Goal: Task Accomplishment & Management: Complete application form

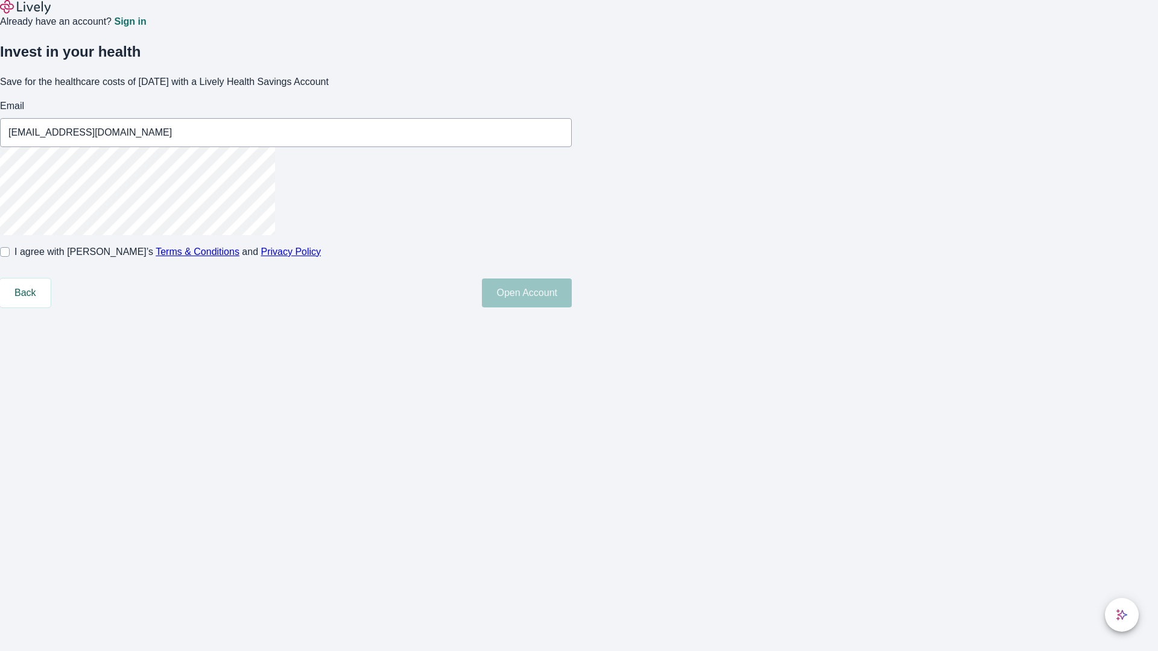
click at [10, 257] on input "I agree with Lively’s Terms & Conditions and Privacy Policy" at bounding box center [5, 252] width 10 height 10
checkbox input "true"
click at [572, 308] on button "Open Account" at bounding box center [527, 293] width 90 height 29
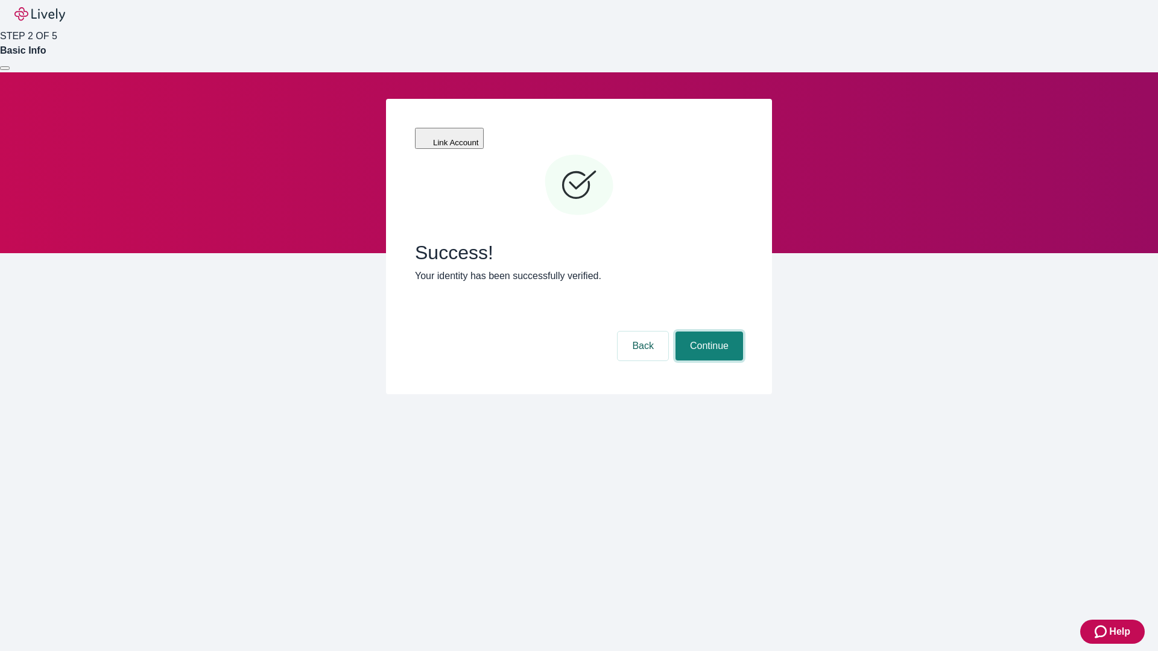
click at [708, 332] on button "Continue" at bounding box center [710, 346] width 68 height 29
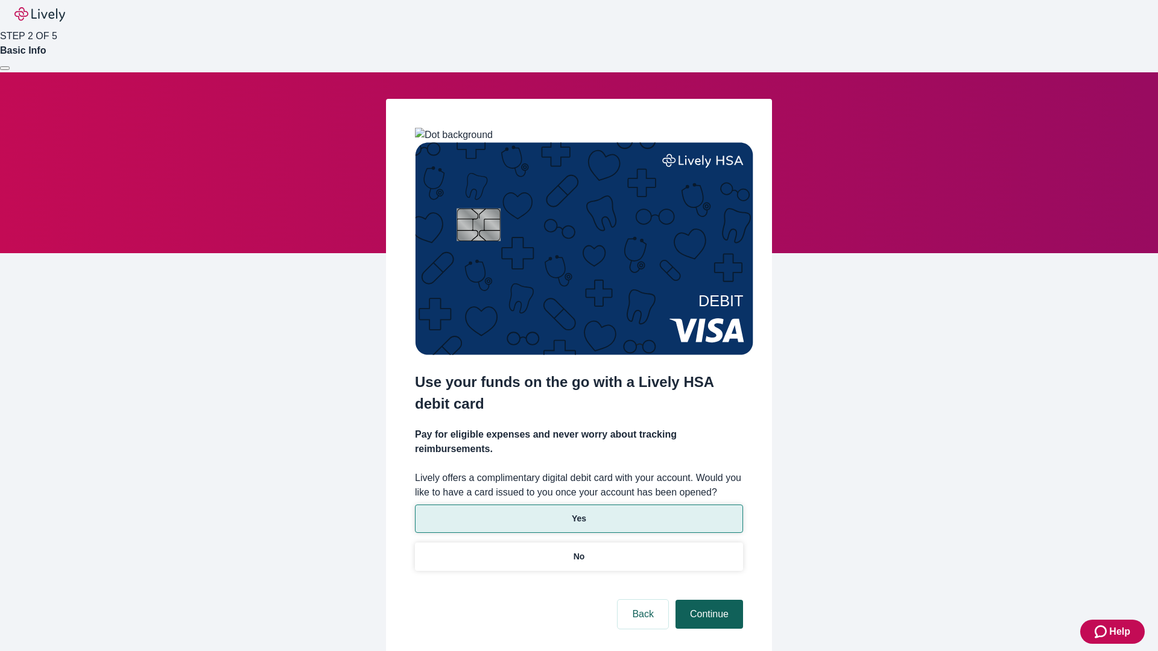
click at [578, 513] on p "Yes" at bounding box center [579, 519] width 14 height 13
click at [708, 600] on button "Continue" at bounding box center [710, 614] width 68 height 29
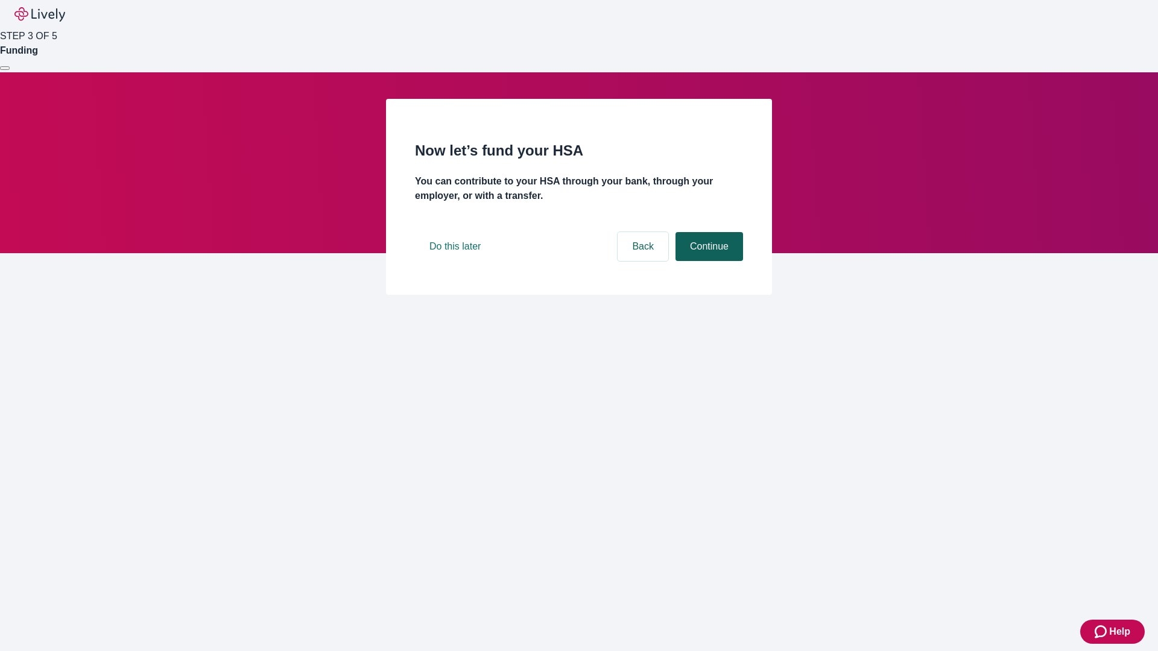
click at [708, 261] on button "Continue" at bounding box center [710, 246] width 68 height 29
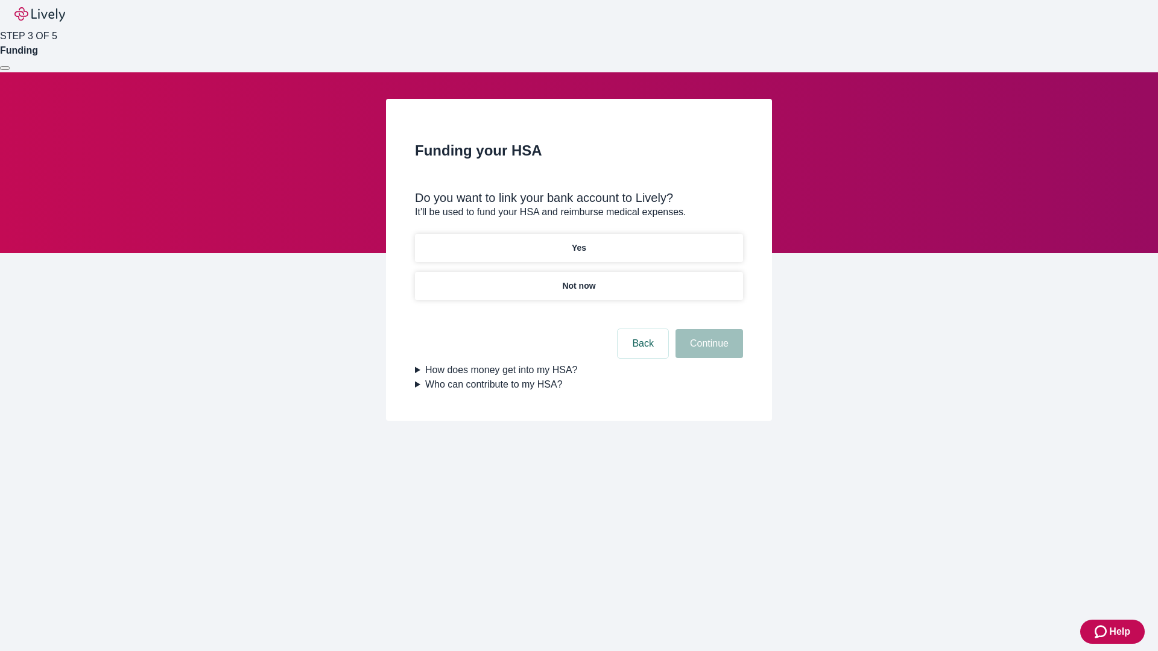
click at [578, 242] on p "Yes" at bounding box center [579, 248] width 14 height 13
click at [708, 329] on button "Continue" at bounding box center [710, 343] width 68 height 29
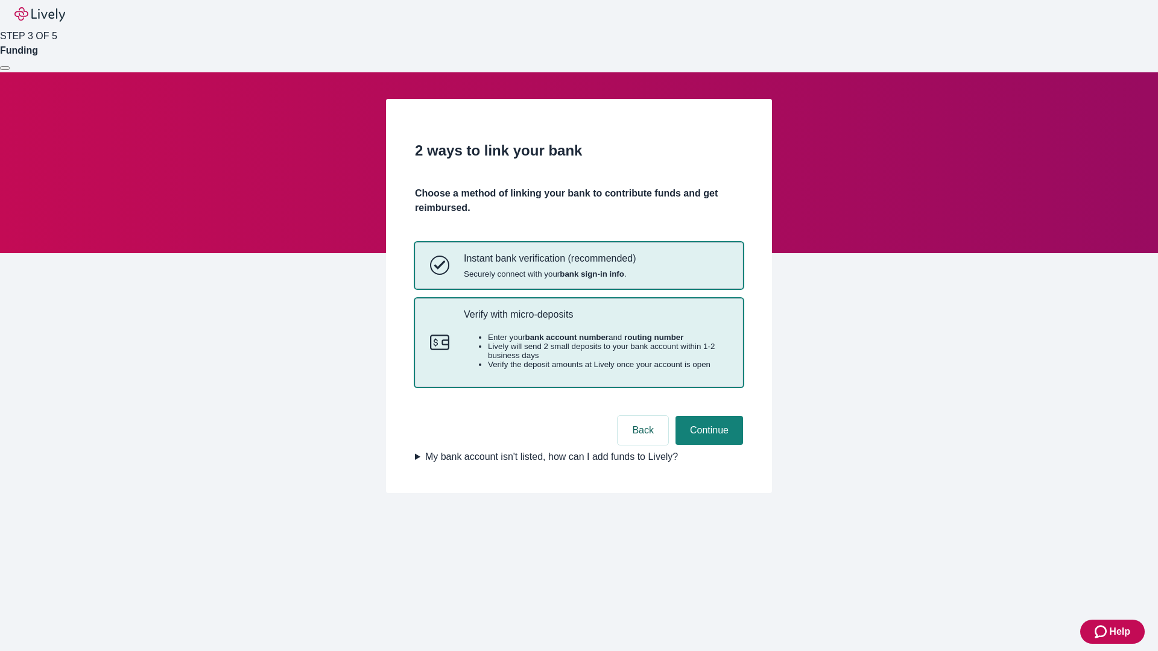
click at [595, 320] on p "Verify with micro-deposits" at bounding box center [596, 314] width 264 height 11
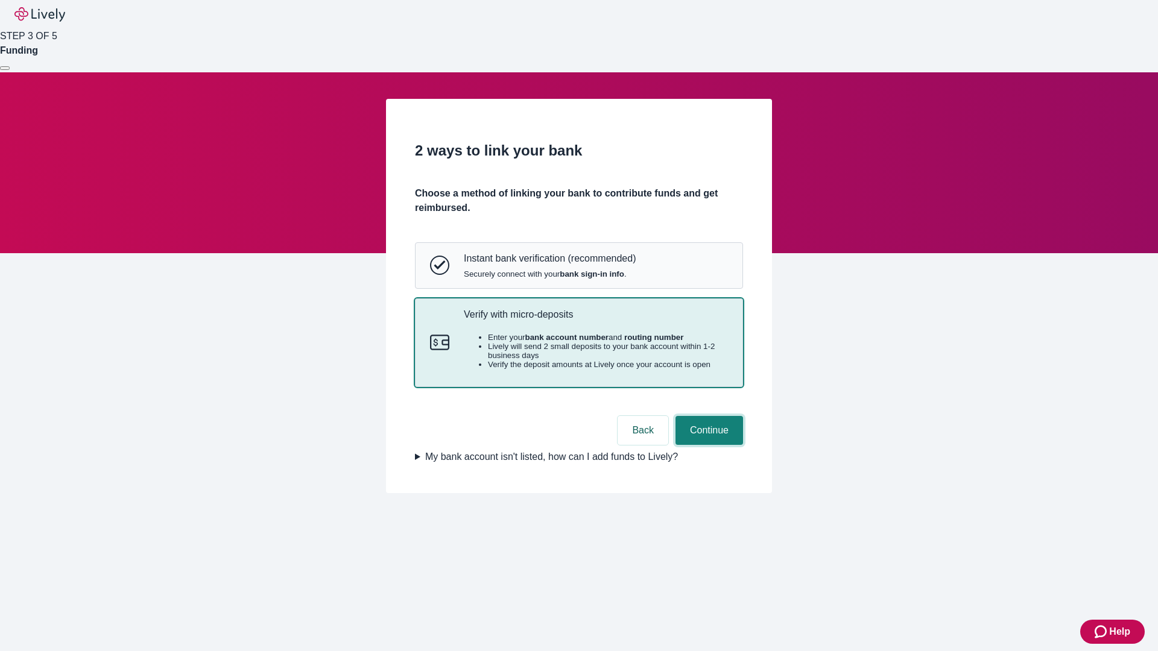
click at [708, 445] on button "Continue" at bounding box center [710, 430] width 68 height 29
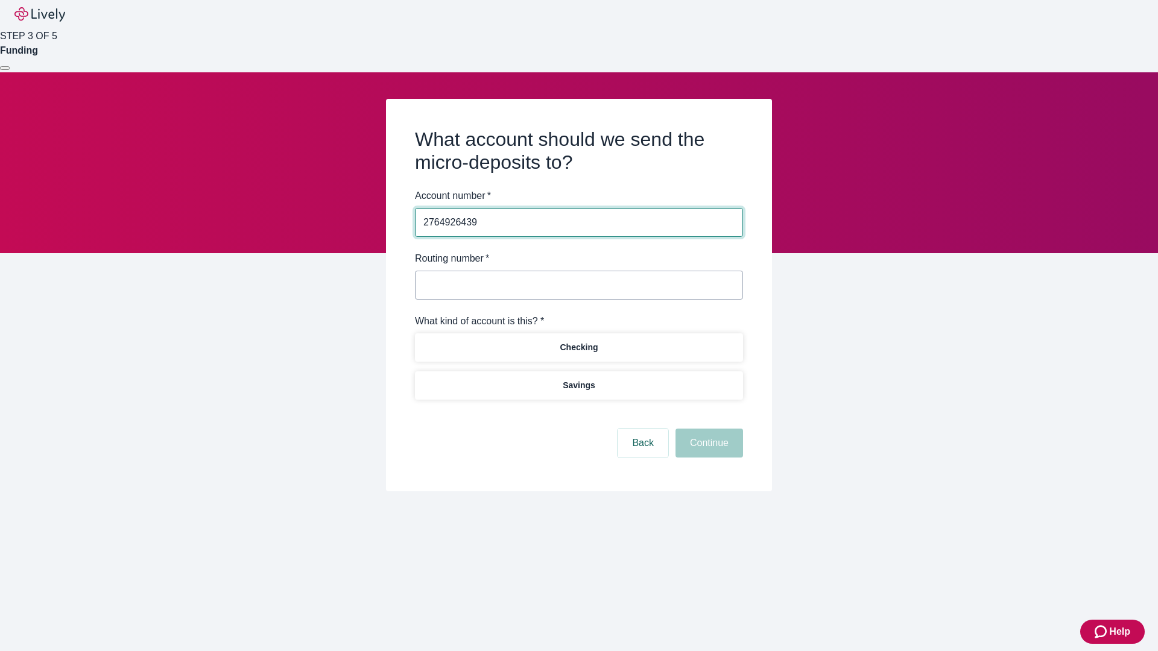
type input "2764926439"
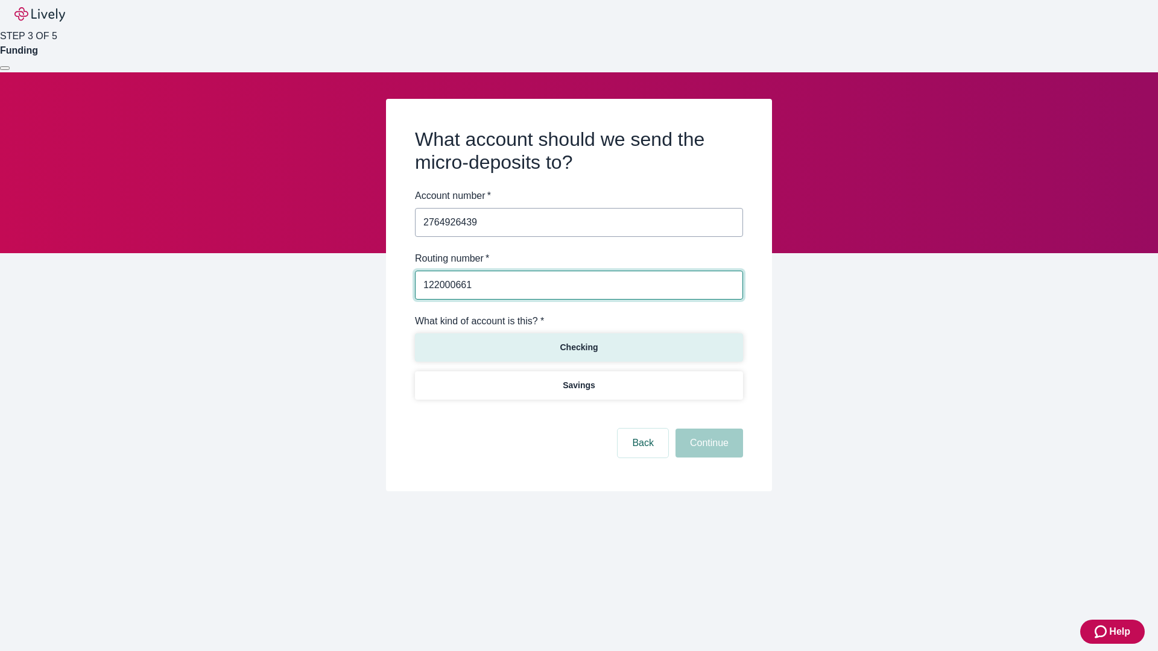
type input "122000661"
click at [578, 347] on p "Checking" at bounding box center [579, 347] width 38 height 13
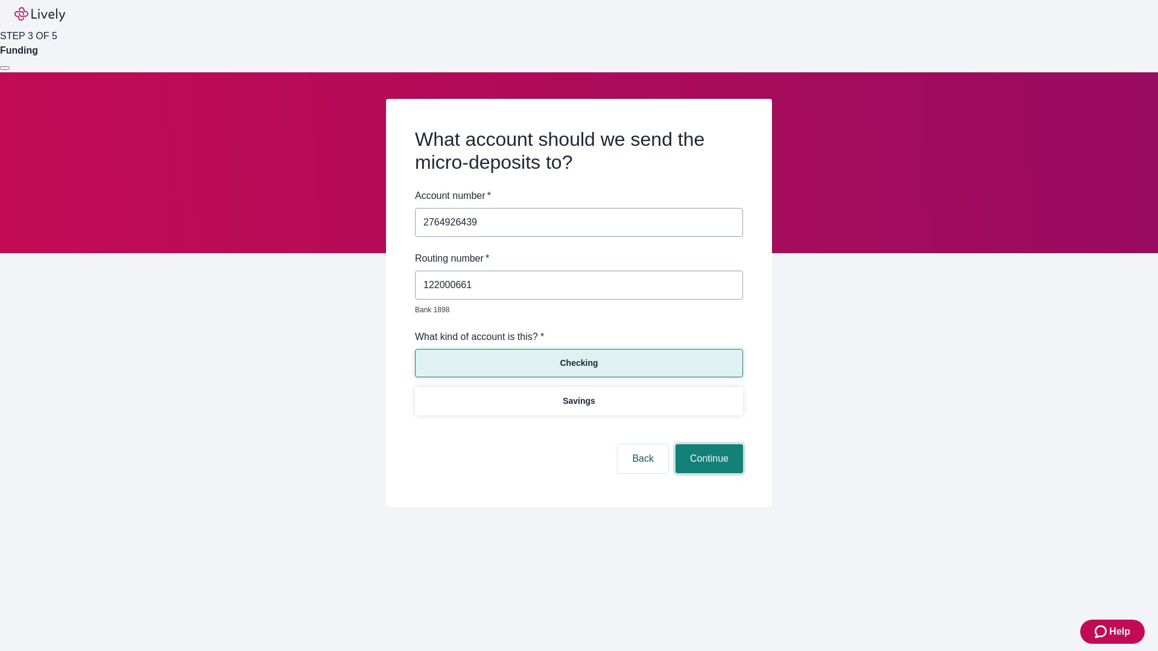
click at [708, 445] on button "Continue" at bounding box center [710, 459] width 68 height 29
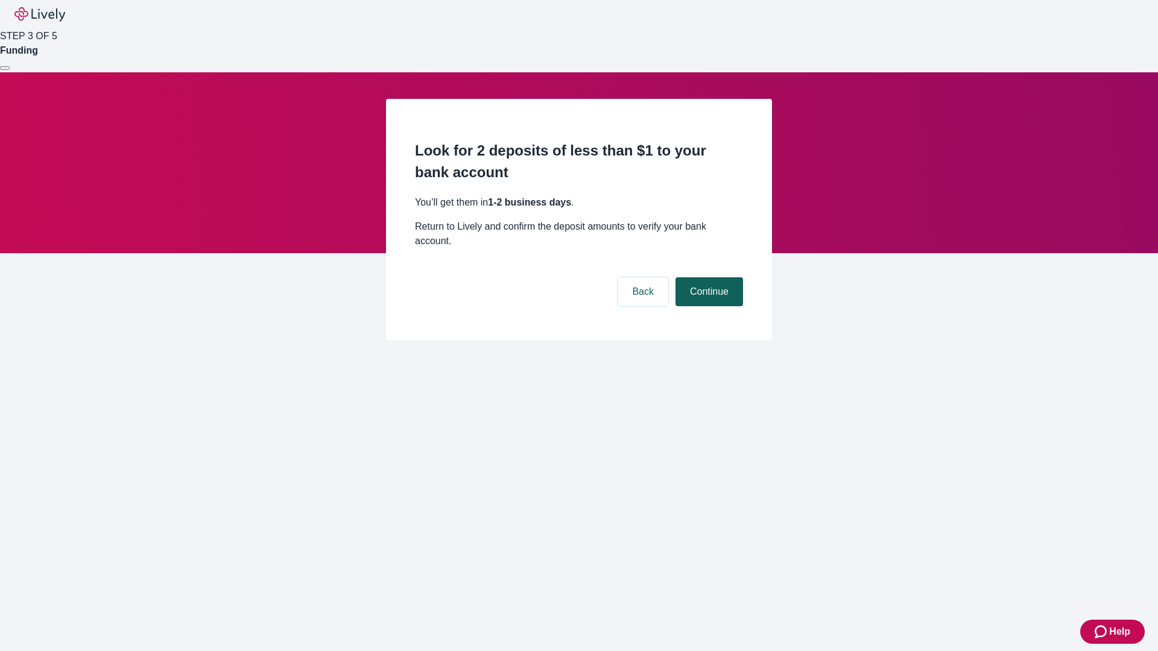
click at [708, 277] on button "Continue" at bounding box center [710, 291] width 68 height 29
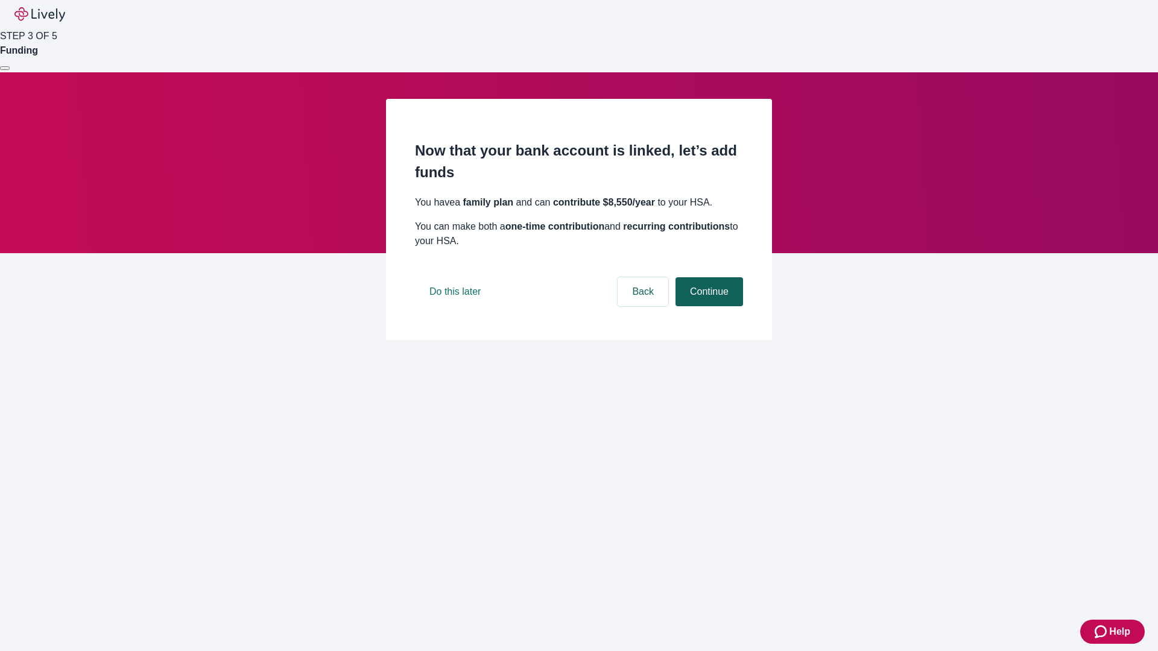
click at [708, 306] on button "Continue" at bounding box center [710, 291] width 68 height 29
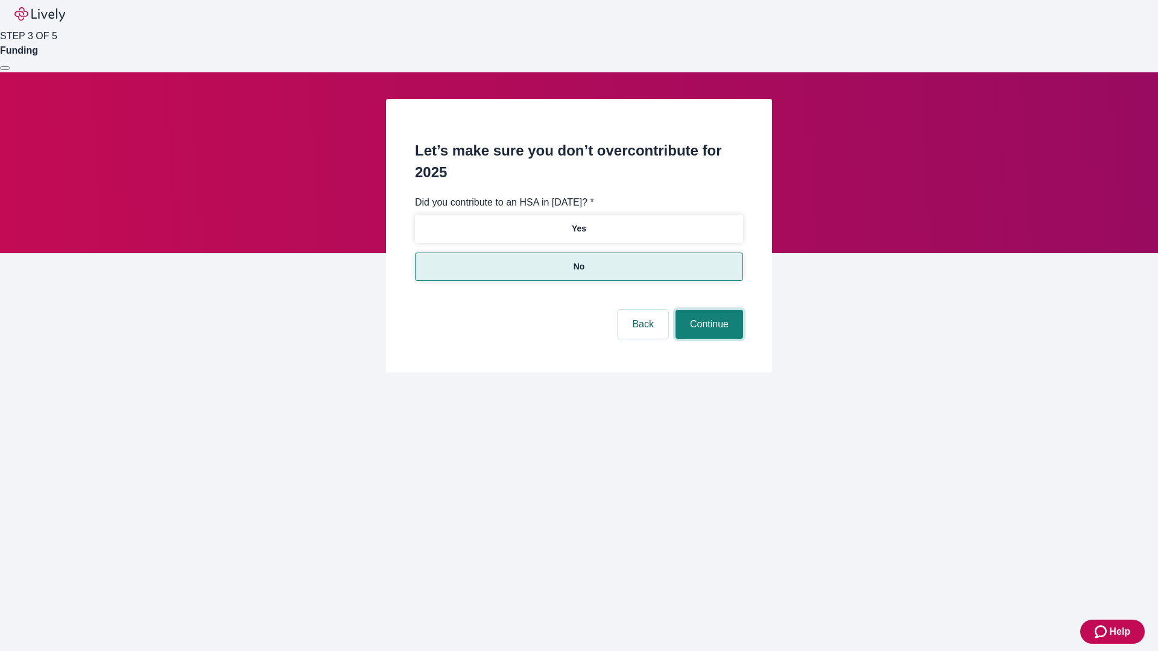
click at [708, 310] on button "Continue" at bounding box center [710, 324] width 68 height 29
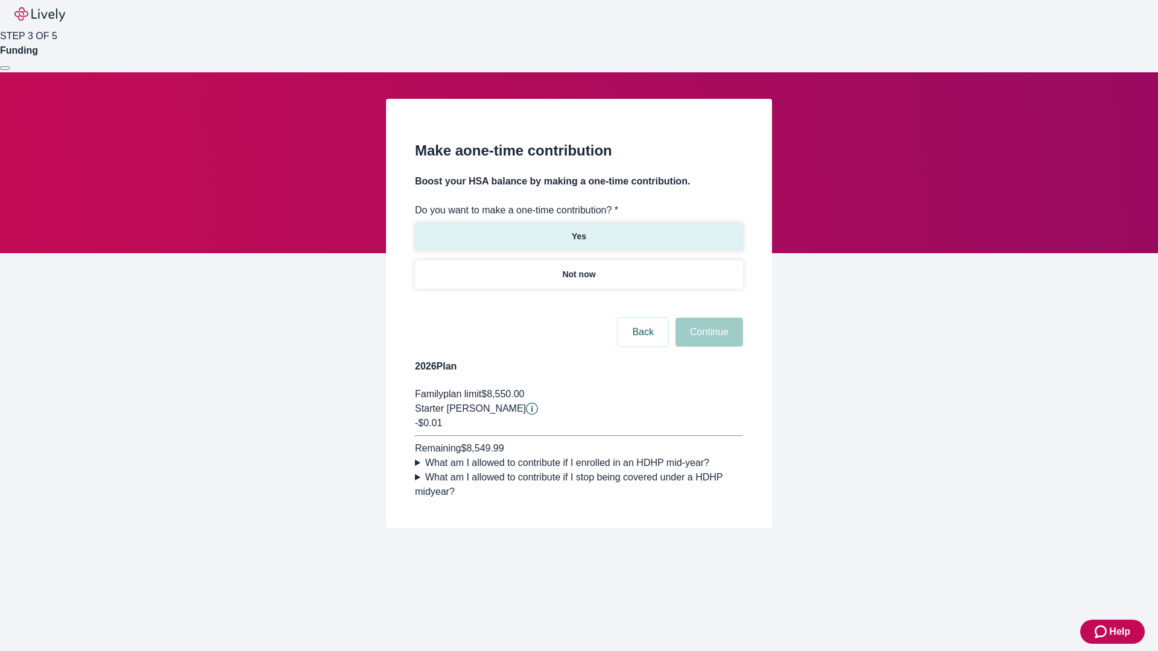
click at [578, 230] on p "Yes" at bounding box center [579, 236] width 14 height 13
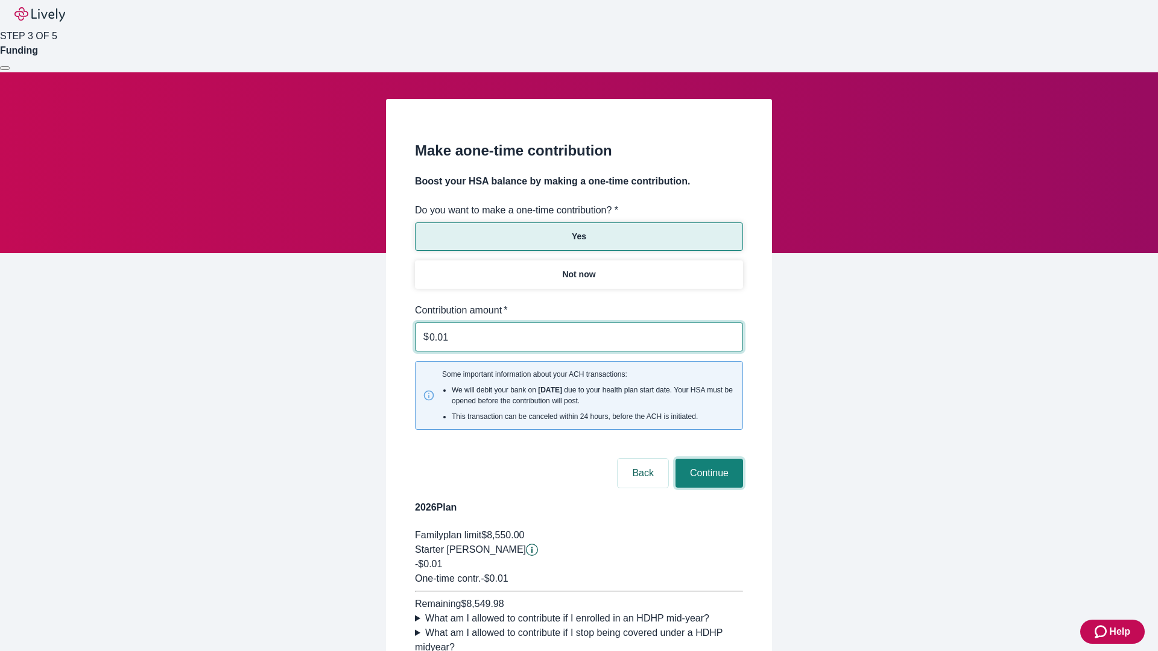
click at [708, 459] on button "Continue" at bounding box center [710, 473] width 68 height 29
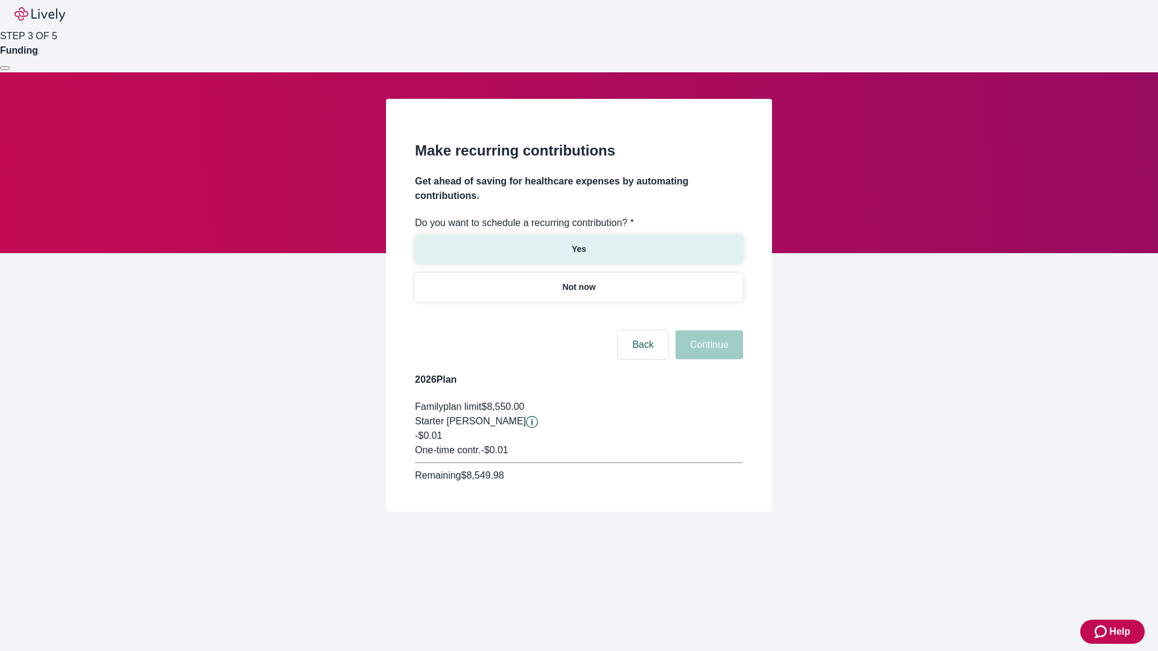
click at [578, 243] on p "Yes" at bounding box center [579, 249] width 14 height 13
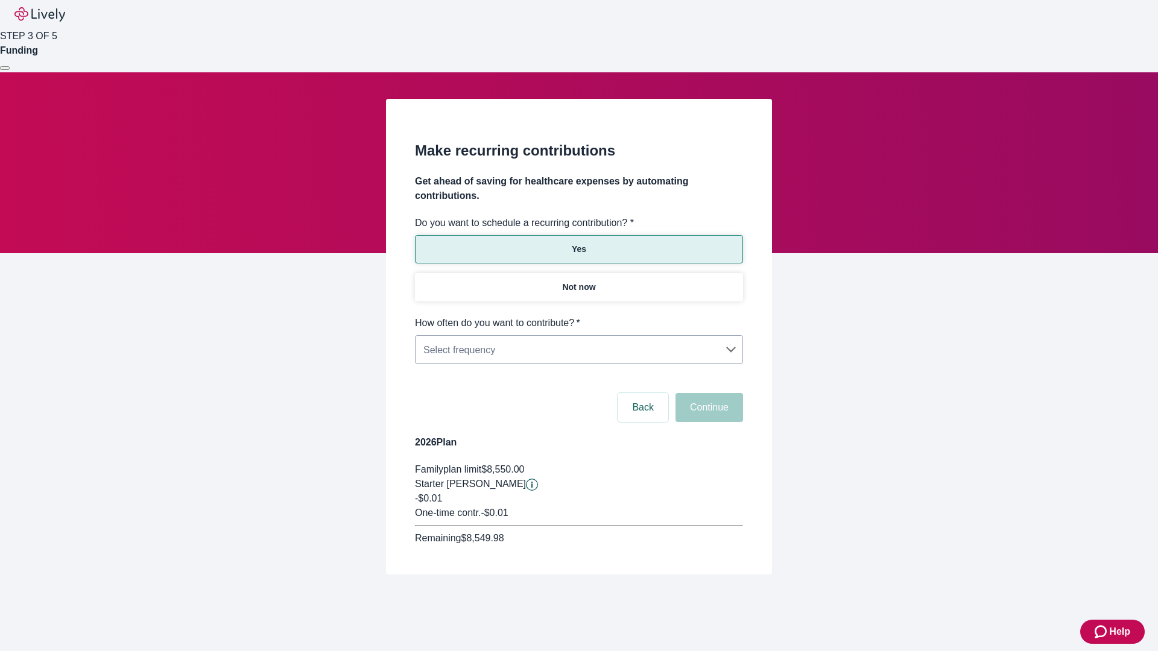
click at [578, 316] on body "Help STEP 3 OF 5 Funding Make recurring contributions Get ahead of saving for h…" at bounding box center [579, 316] width 1158 height 633
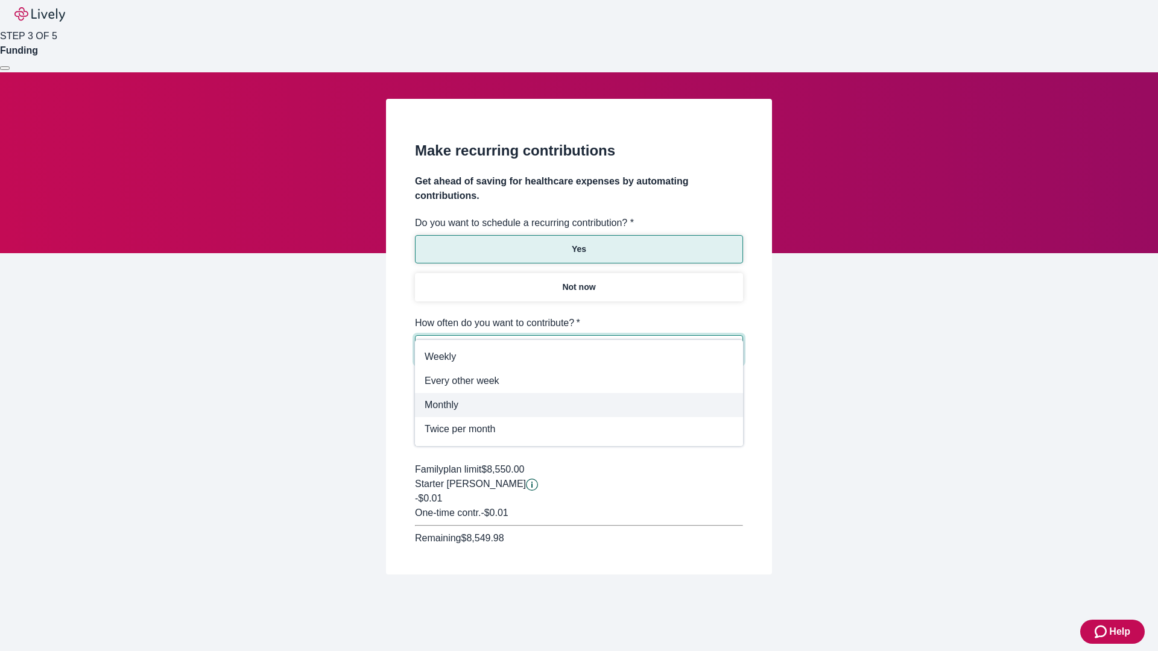
click at [579, 405] on span "Monthly" at bounding box center [579, 405] width 309 height 14
type input "Monthly"
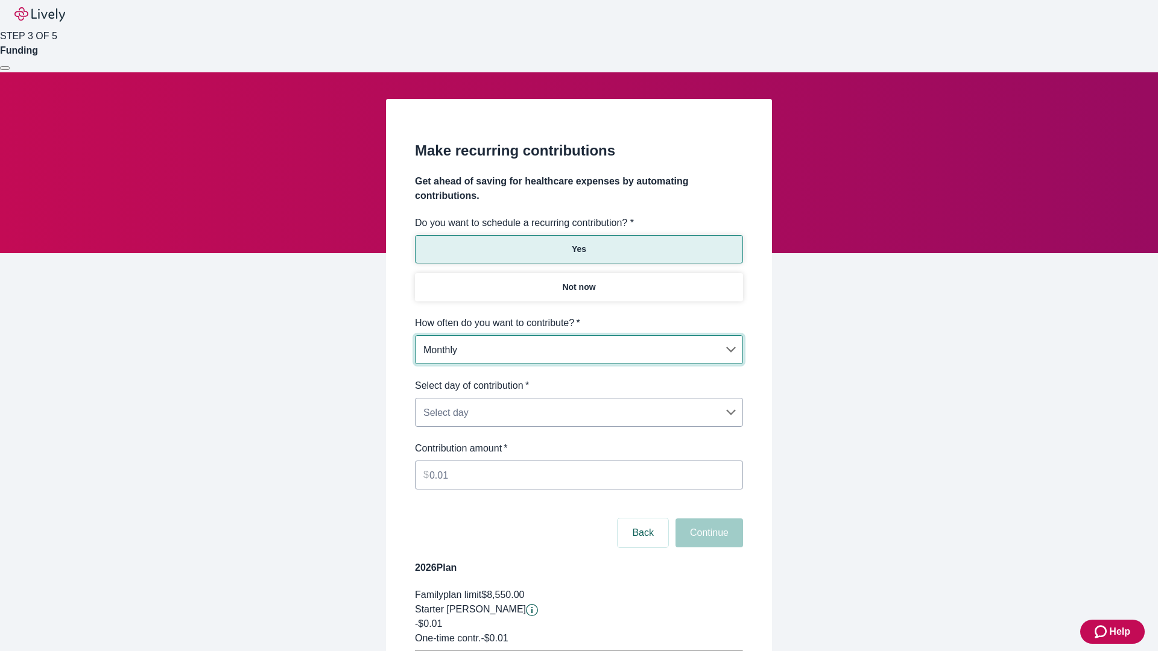
click at [578, 379] on body "Help STEP 3 OF 5 Funding Make recurring contributions Get ahead of saving for h…" at bounding box center [579, 379] width 1158 height 758
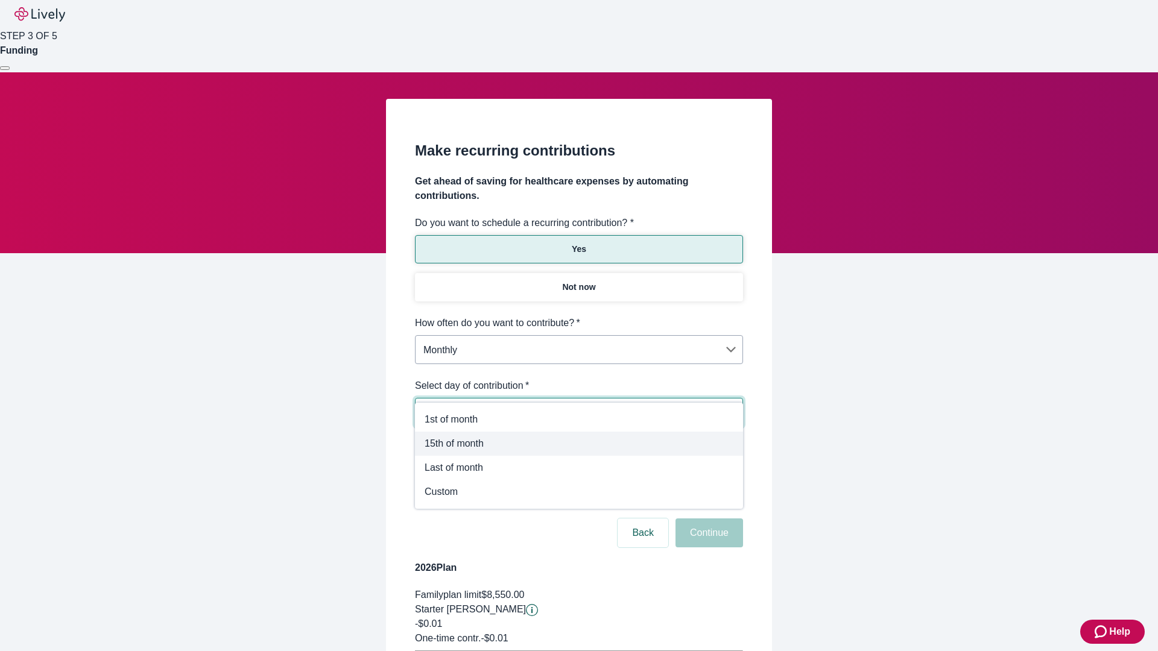
click at [579, 444] on span "15th of month" at bounding box center [579, 444] width 309 height 14
type input "Monthly15th"
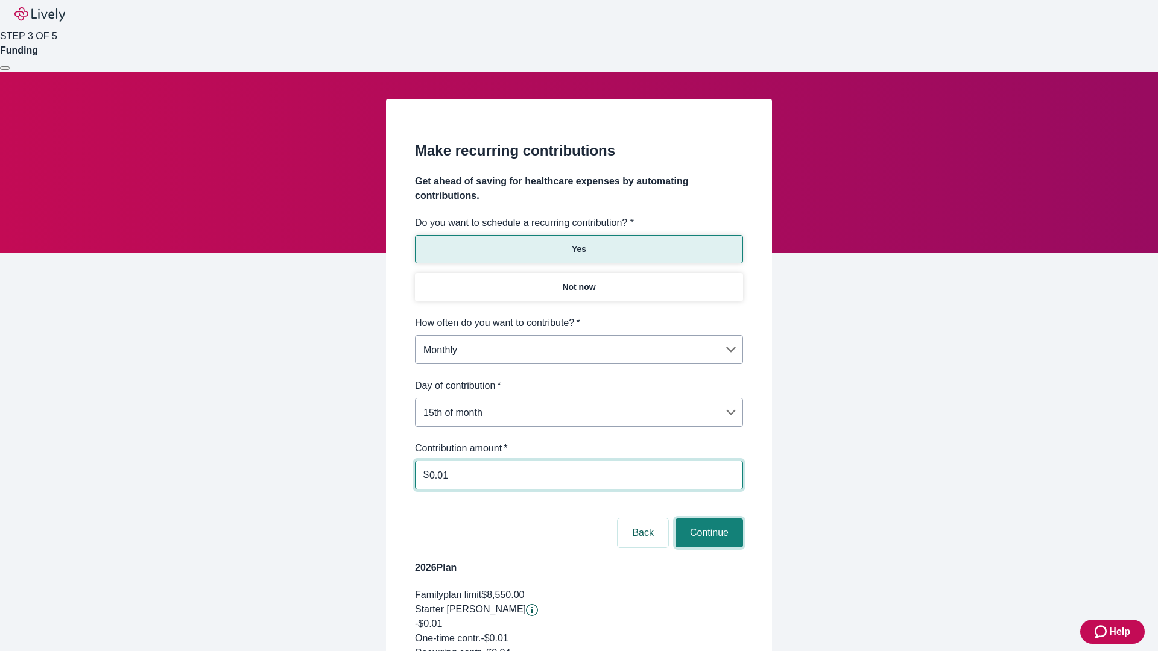
click at [708, 519] on button "Continue" at bounding box center [710, 533] width 68 height 29
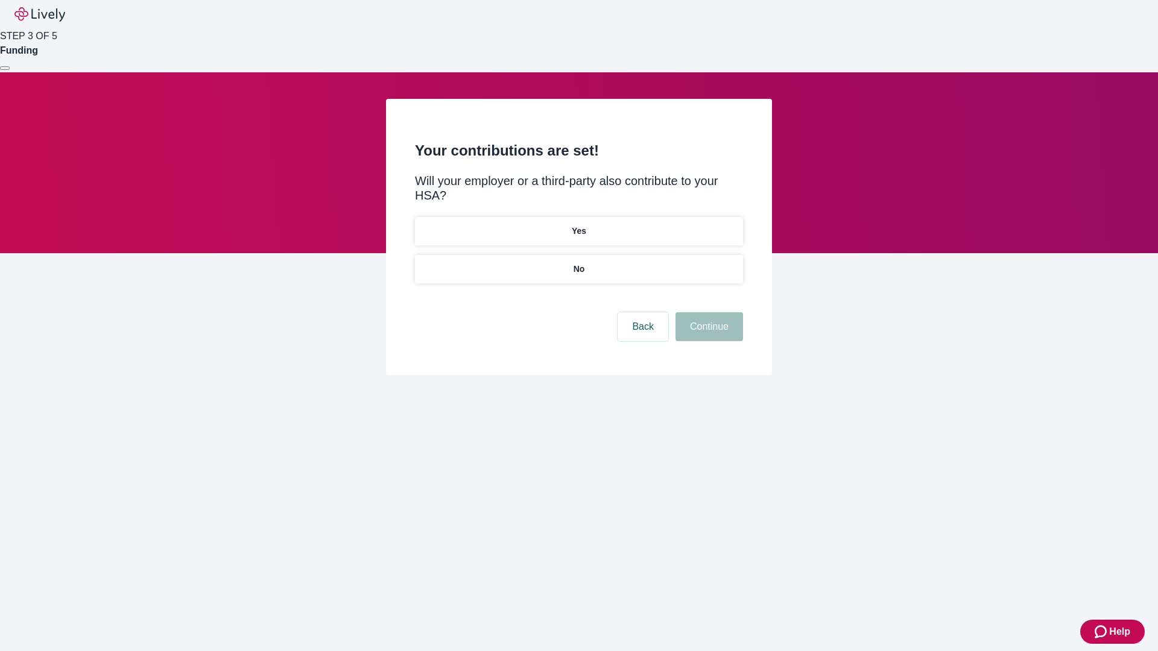
click at [578, 225] on p "Yes" at bounding box center [579, 231] width 14 height 13
click at [708, 312] on button "Continue" at bounding box center [710, 326] width 68 height 29
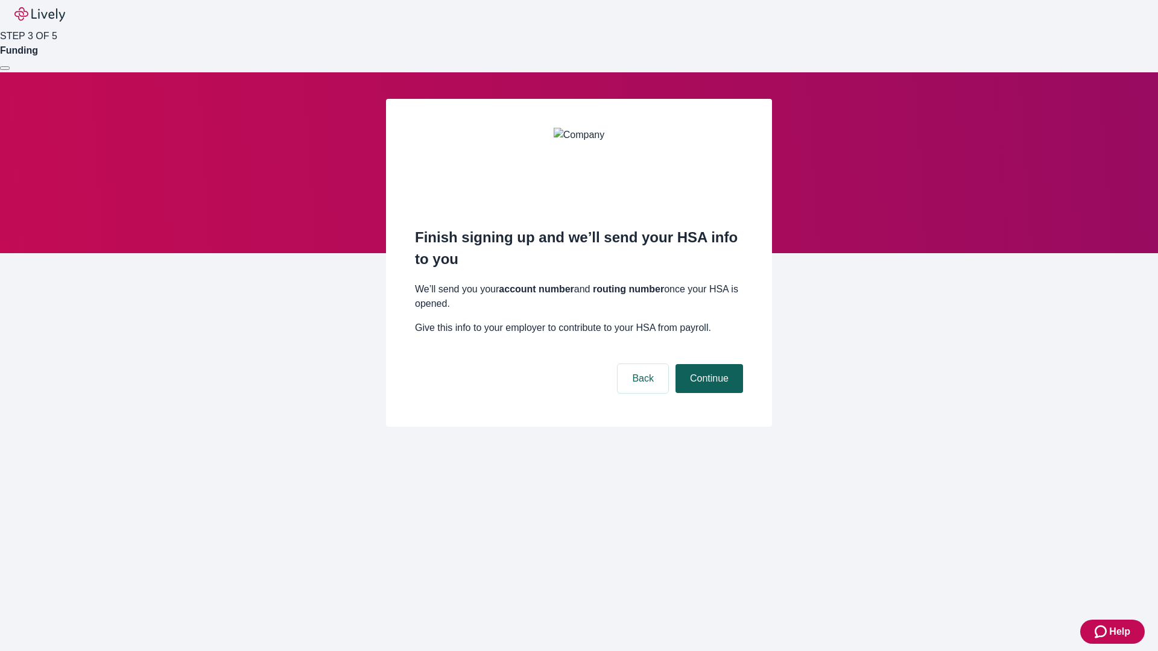
click at [708, 364] on button "Continue" at bounding box center [710, 378] width 68 height 29
